Goal: Transaction & Acquisition: Purchase product/service

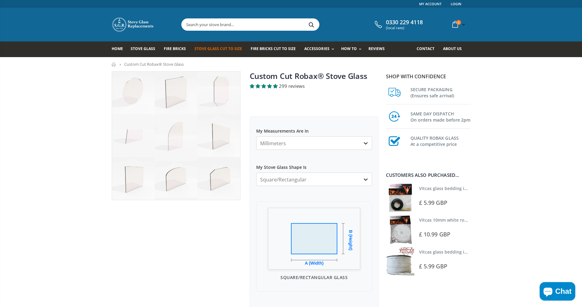
click at [175, 179] on img at bounding box center [176, 135] width 128 height 128
click at [368, 179] on select "Square/Rectangular Arched Half Arch Both Top Corners Cut Single Corner Cut All …" at bounding box center [314, 178] width 116 height 13
select select "arched"
click at [256, 172] on select "Square/Rectangular Arched Half Arch Both Top Corners Cut Single Corner Cut All …" at bounding box center [314, 178] width 116 height 13
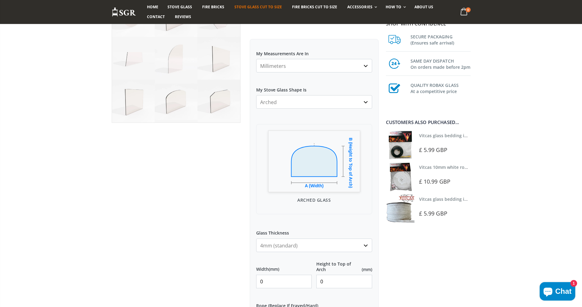
scroll to position [123, 0]
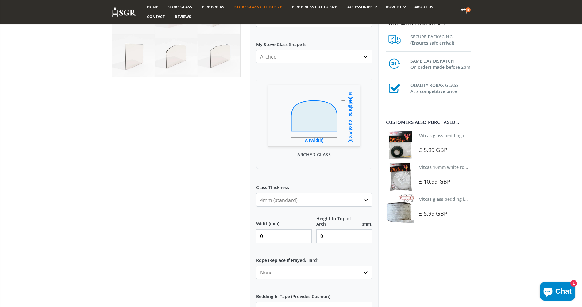
click at [288, 237] on input "0" at bounding box center [284, 235] width 56 height 13
type input "344"
click at [328, 238] on input "0" at bounding box center [344, 235] width 56 height 13
drag, startPoint x: 330, startPoint y: 237, endPoint x: 319, endPoint y: 235, distance: 11.2
click at [319, 235] on input "0" at bounding box center [344, 235] width 56 height 13
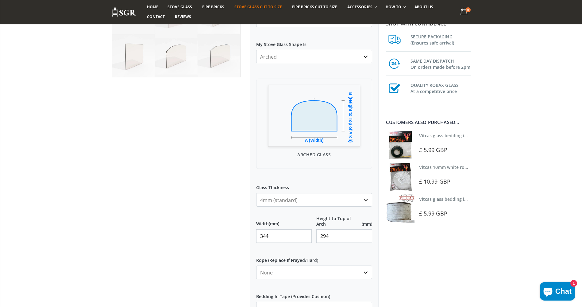
type input "294"
click at [363, 273] on select "None 3mm White 6mm White 8mm White 10mm White 12mm White 6mm Black 8mm Black 10…" at bounding box center [314, 271] width 116 height 13
select select "8mm-white"
click at [256, 265] on select "None 3mm White 6mm White 8mm White 10mm White 12mm White 6mm Black 8mm Black 10…" at bounding box center [314, 271] width 116 height 13
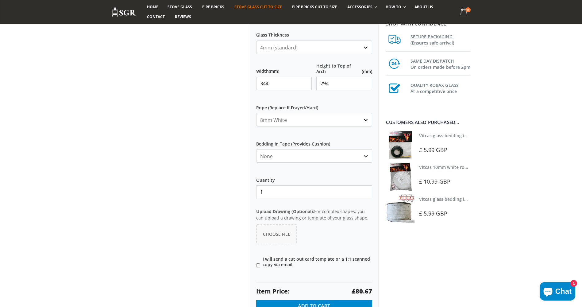
scroll to position [276, 0]
click at [285, 232] on span "Choose File" at bounding box center [276, 233] width 27 height 6
click at [271, 229] on button "Choose File" at bounding box center [276, 233] width 41 height 20
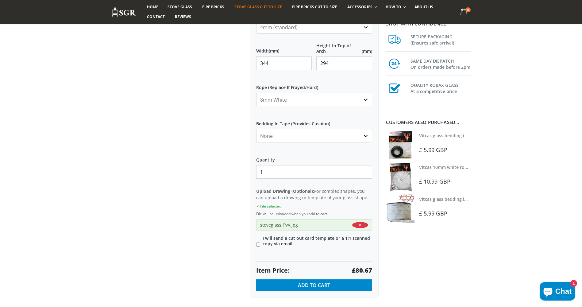
scroll to position [307, 0]
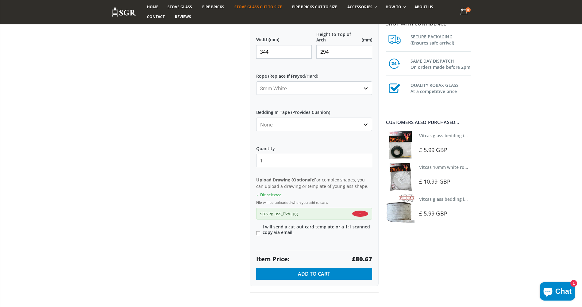
click at [365, 125] on select "None Black White" at bounding box center [314, 123] width 116 height 13
click at [256, 117] on select "None Black White" at bounding box center [314, 123] width 116 height 13
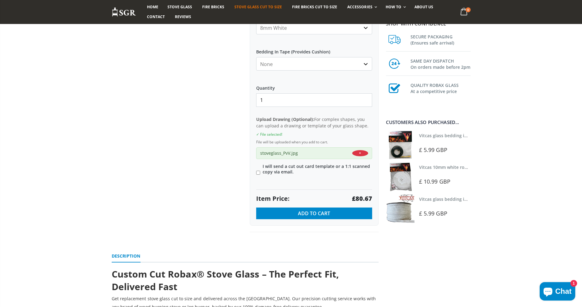
scroll to position [368, 0]
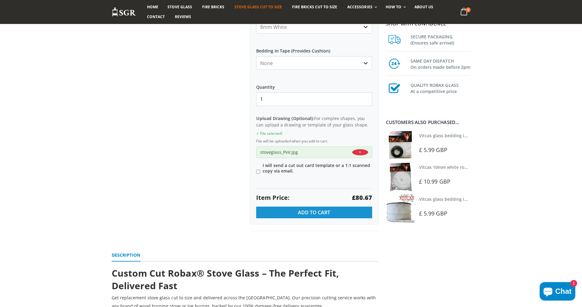
click at [331, 216] on button "Add to Cart" at bounding box center [314, 212] width 116 height 12
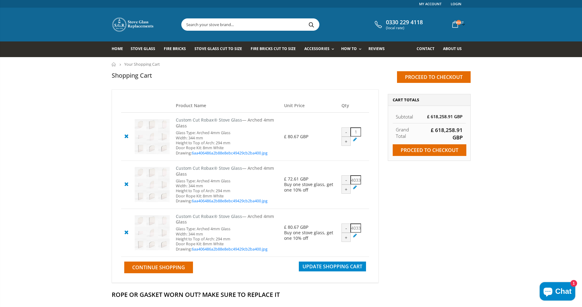
click at [128, 230] on icon at bounding box center [126, 231] width 8 height 7
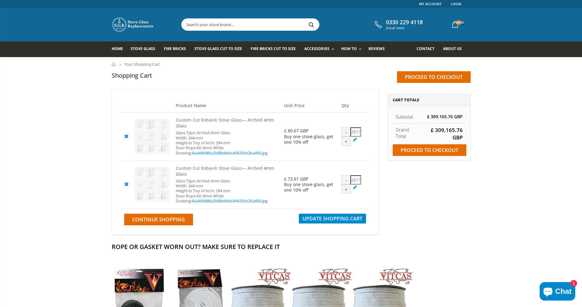
click at [128, 183] on icon at bounding box center [126, 183] width 8 height 7
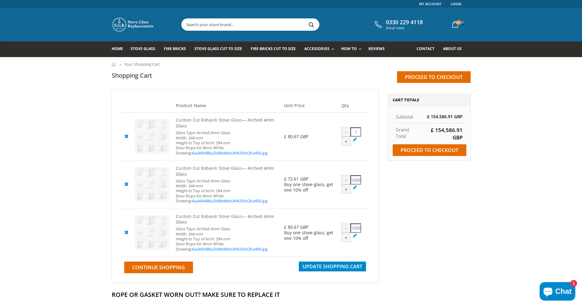
click at [125, 186] on icon at bounding box center [126, 183] width 8 height 7
click at [343, 180] on div "-" at bounding box center [345, 179] width 9 height 9
click at [346, 229] on div "-" at bounding box center [345, 227] width 9 height 9
click at [354, 235] on icon at bounding box center [355, 235] width 6 height 6
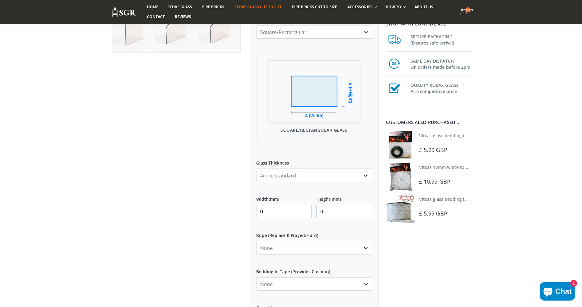
scroll to position [92, 0]
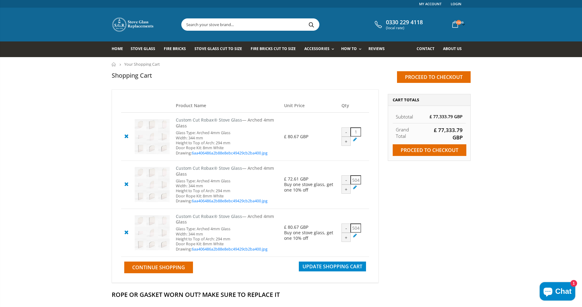
click at [125, 184] on icon at bounding box center [126, 183] width 8 height 7
click at [346, 269] on span "Update Shopping Cart" at bounding box center [332, 266] width 60 height 7
drag, startPoint x: 351, startPoint y: 179, endPoint x: 411, endPoint y: 183, distance: 59.9
click at [411, 183] on form "Product Name Unit Price Qty Custom Cut Robax® Stove Glass — Arched 4mm Glass Gl…" at bounding box center [291, 186] width 368 height 195
type input "0"
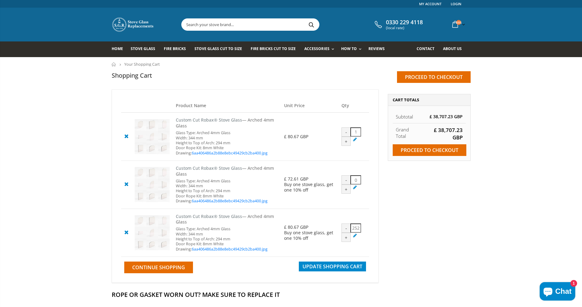
click at [353, 228] on input "252" at bounding box center [355, 227] width 11 height 9
drag, startPoint x: 350, startPoint y: 228, endPoint x: 380, endPoint y: 232, distance: 30.0
click at [380, 232] on div "Product Name Unit Price Qty Custom Cut Robax® Stove Glass — Arched 4mm Glass Gl…" at bounding box center [245, 186] width 276 height 195
type input "0"
click at [414, 237] on div "Estimate Shipping and Tax Enter your destination to get a shipping estimate. Co…" at bounding box center [429, 186] width 92 height 195
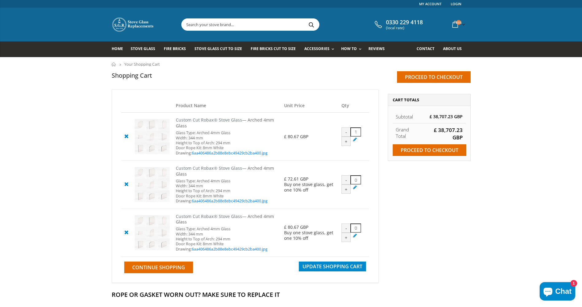
click at [345, 272] on td "Continue Shopping Update Shopping Cart" at bounding box center [245, 264] width 248 height 17
click at [345, 269] on span "Update Shopping Cart" at bounding box center [332, 266] width 60 height 7
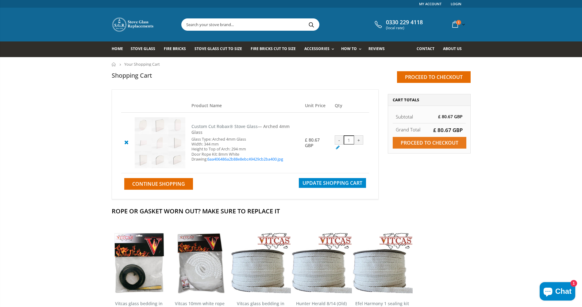
click at [432, 144] on input "Proceed to checkout" at bounding box center [429, 143] width 74 height 12
